Goal: Navigation & Orientation: Find specific page/section

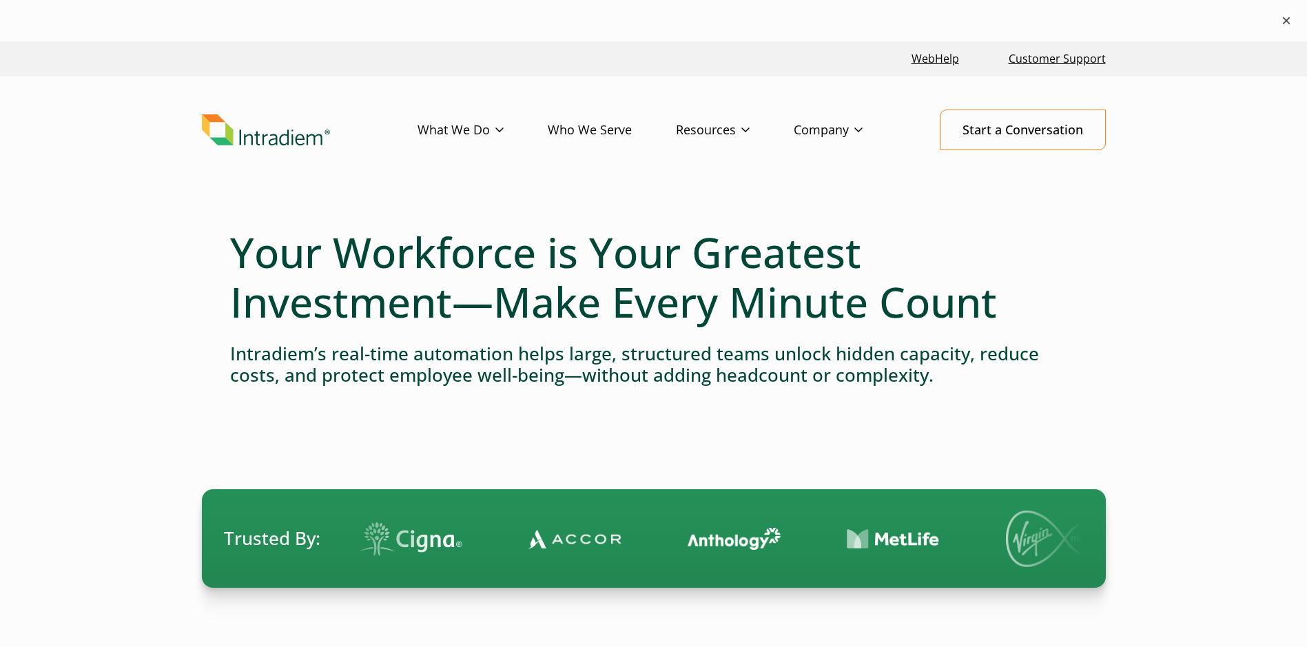
click at [1292, 19] on button "×" at bounding box center [1286, 20] width 17 height 17
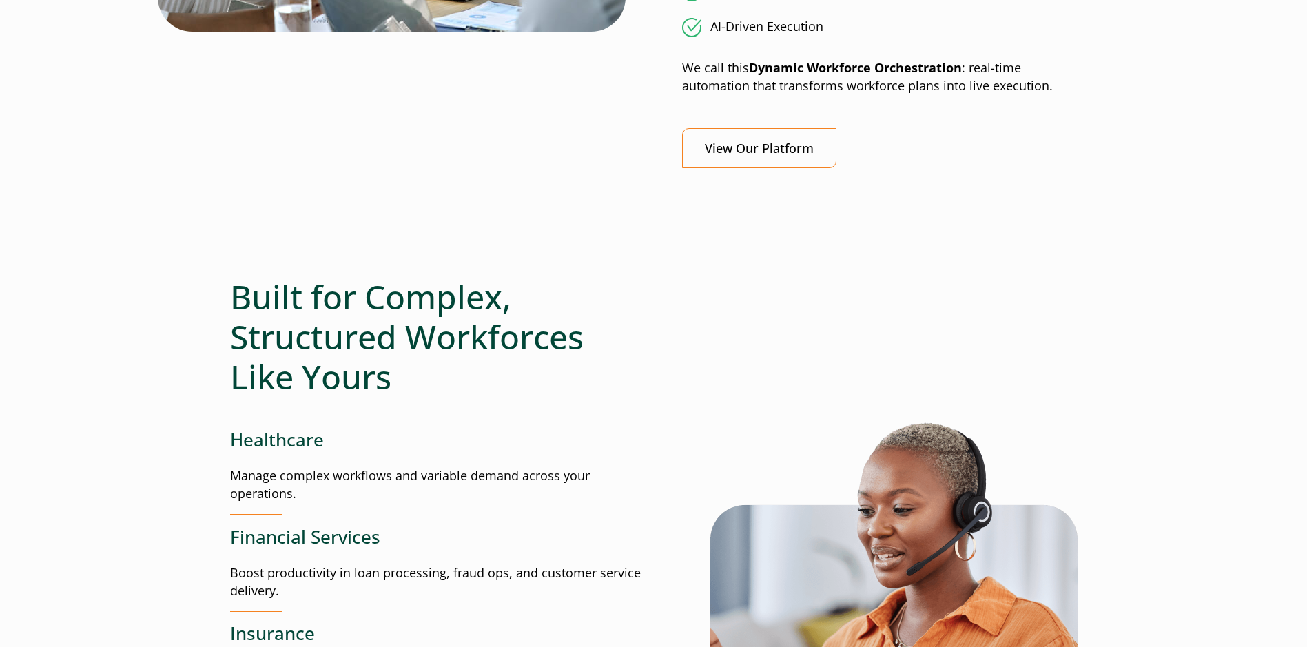
scroll to position [1241, 0]
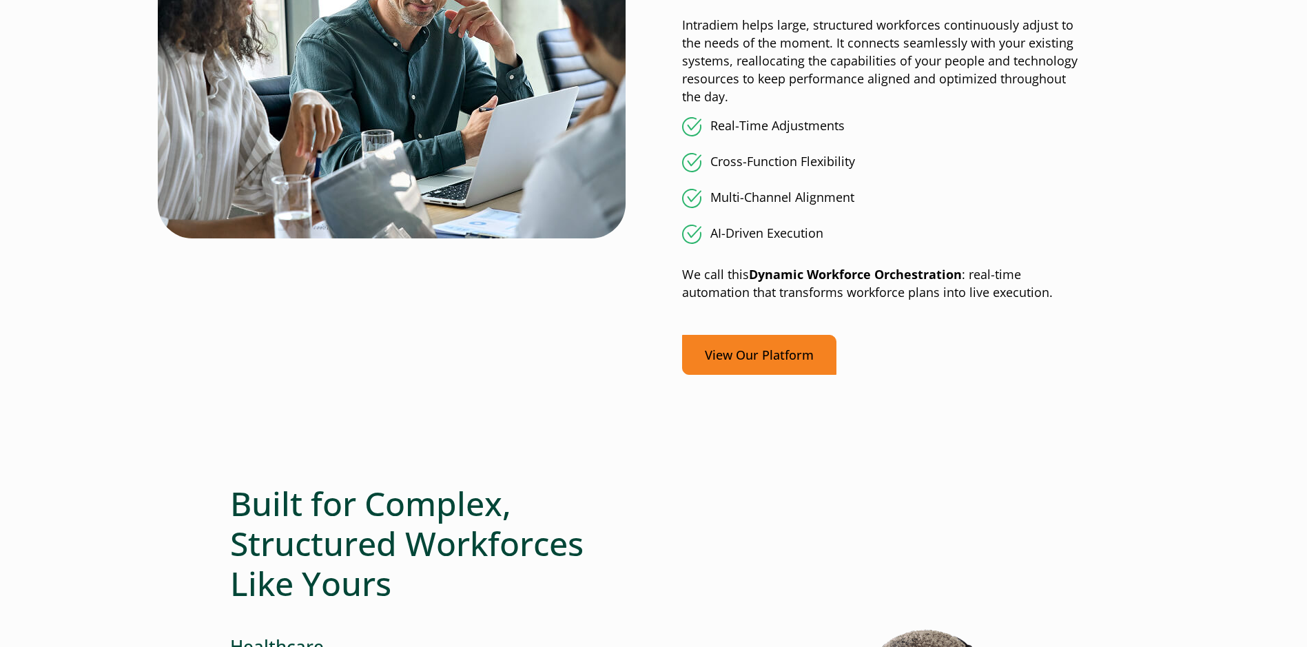
click at [717, 356] on link "View Our Platform" at bounding box center [759, 355] width 154 height 41
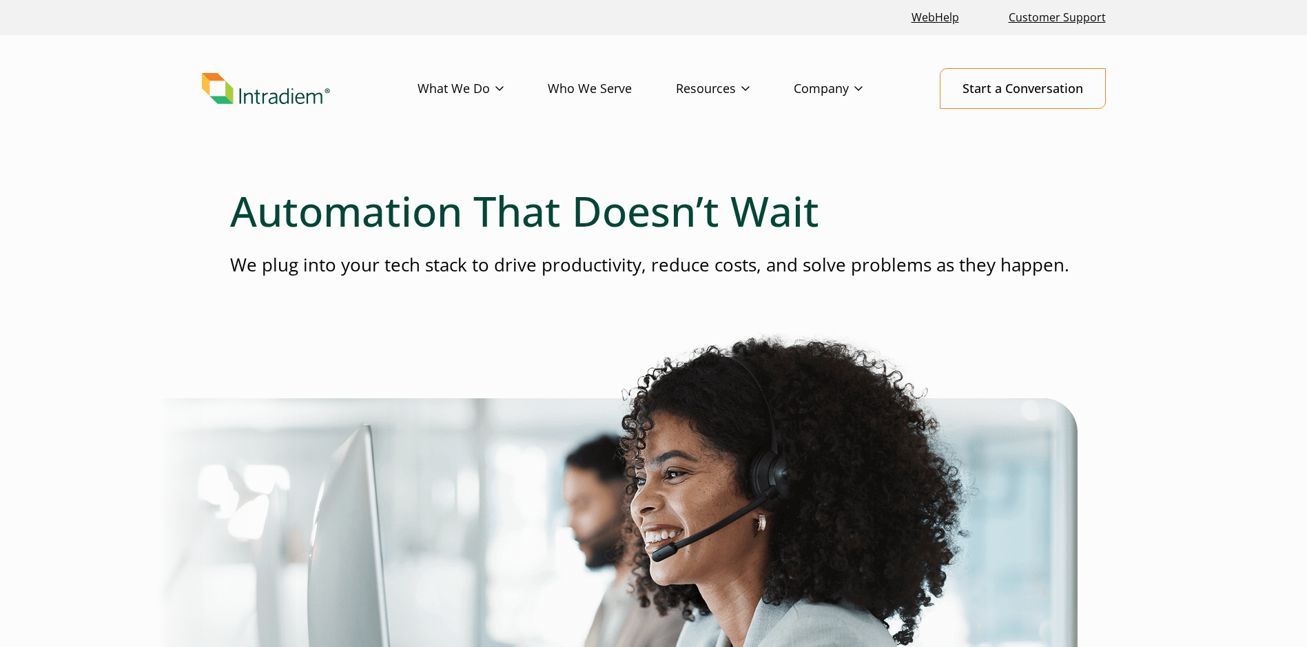
click at [280, 103] on img "Link to homepage of Intradiem" at bounding box center [266, 89] width 128 height 32
